Goal: Navigation & Orientation: Find specific page/section

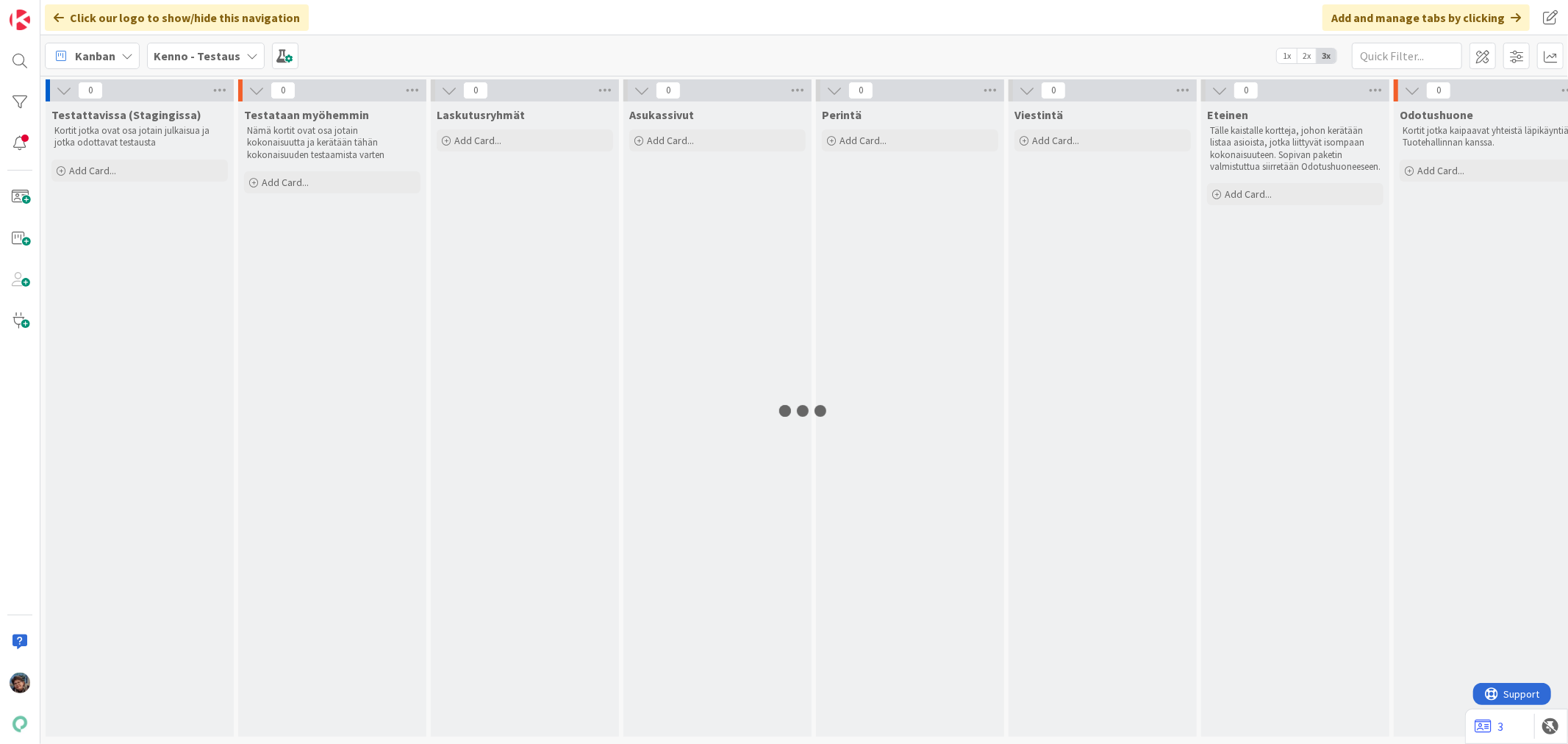
click at [214, 55] on b "Kenno - Testaus" at bounding box center [197, 55] width 87 height 15
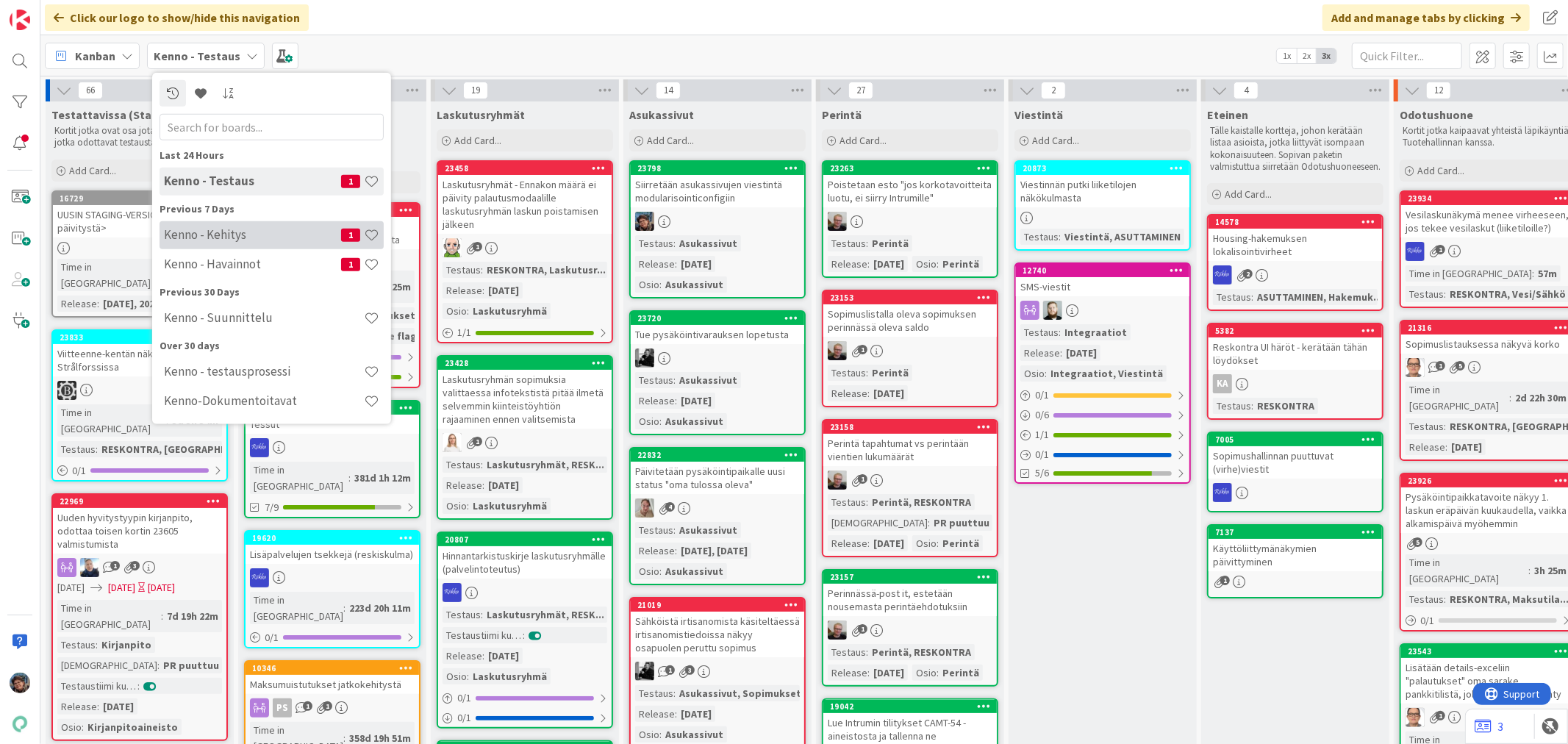
click at [190, 230] on h4 "Kenno - Kehitys" at bounding box center [253, 234] width 178 height 15
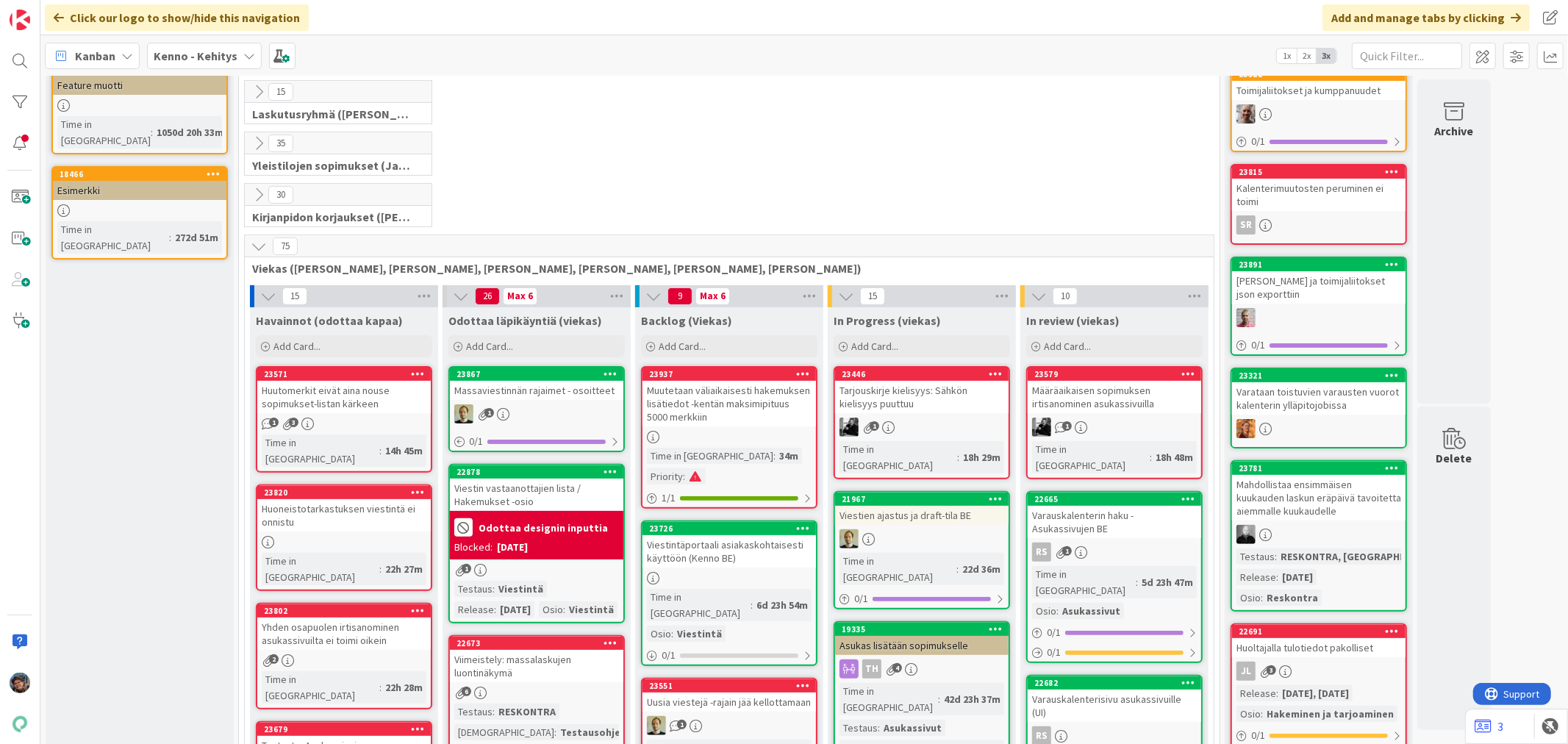
scroll to position [245, 0]
